Goal: Obtain resource: Download file/media

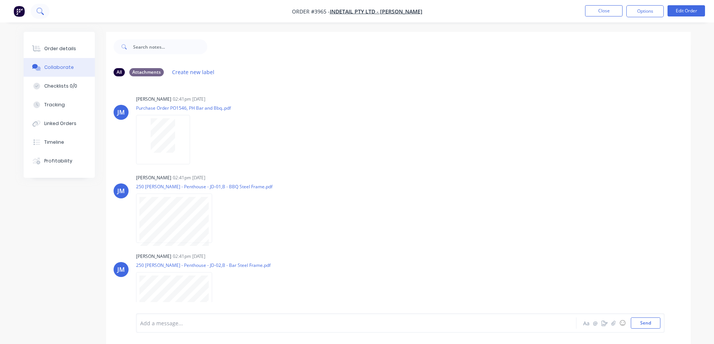
click at [36, 10] on button at bounding box center [40, 11] width 19 height 15
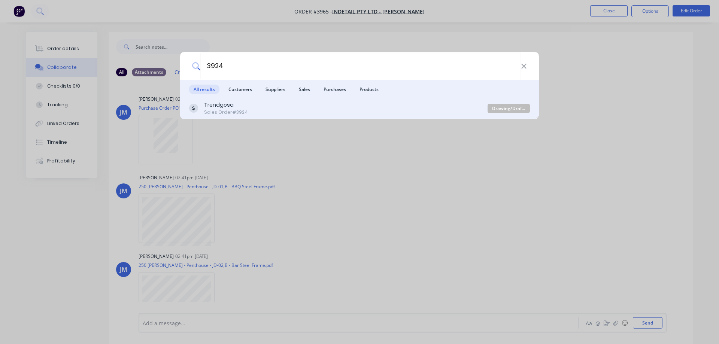
type input "3924"
click at [223, 108] on div "Trendgosa" at bounding box center [226, 105] width 44 height 8
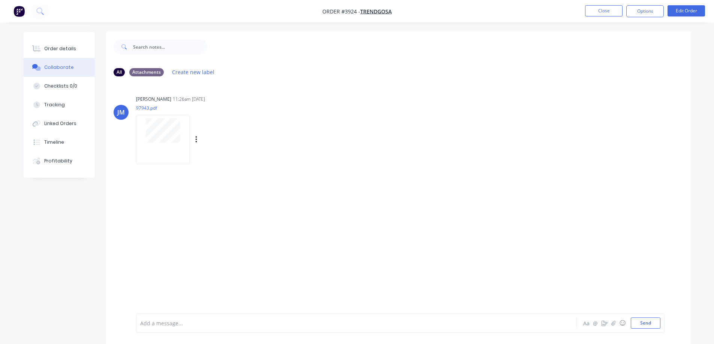
click at [170, 145] on div at bounding box center [163, 139] width 54 height 49
click at [40, 13] on icon at bounding box center [39, 10] width 7 height 7
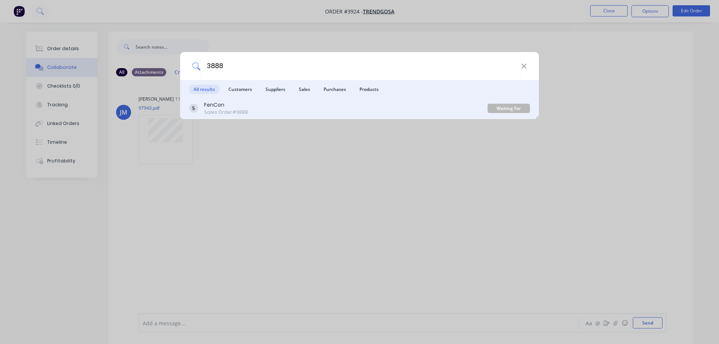
type input "3888"
click at [227, 106] on div "FenCon" at bounding box center [226, 105] width 44 height 8
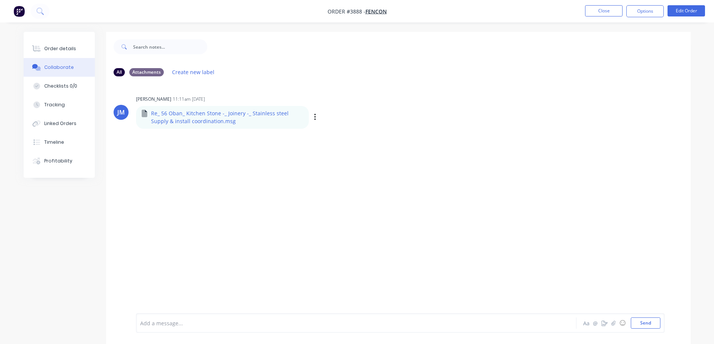
click at [160, 113] on p "Re_ 56 Oban_ Kitchen Stone -_ Joinery -_ Stainless steel Supply & install coord…" at bounding box center [227, 117] width 152 height 15
click at [314, 120] on icon "button" at bounding box center [315, 117] width 2 height 9
click at [0, 0] on button "Download" at bounding box center [0, 0] width 0 height 0
